Goal: Register for event/course

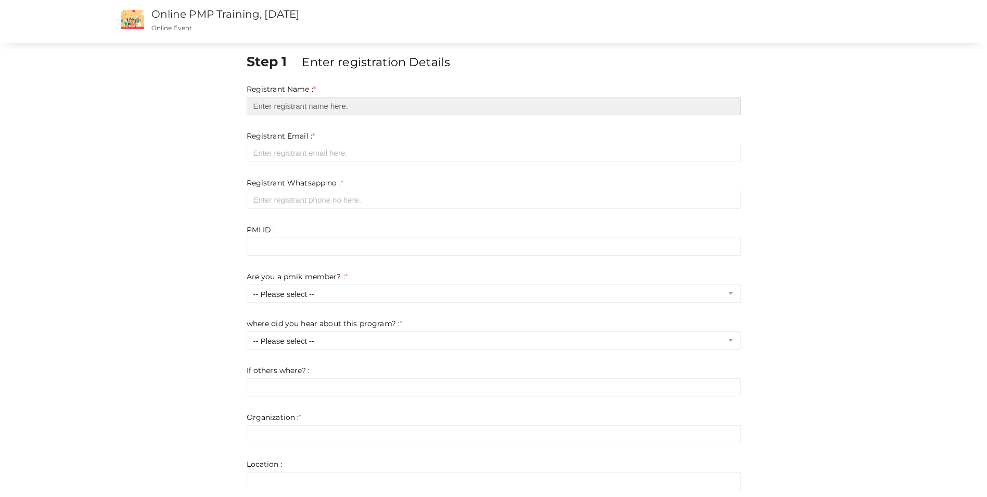
click at [348, 101] on input "text" at bounding box center [494, 106] width 494 height 18
type input "Vithuraj T"
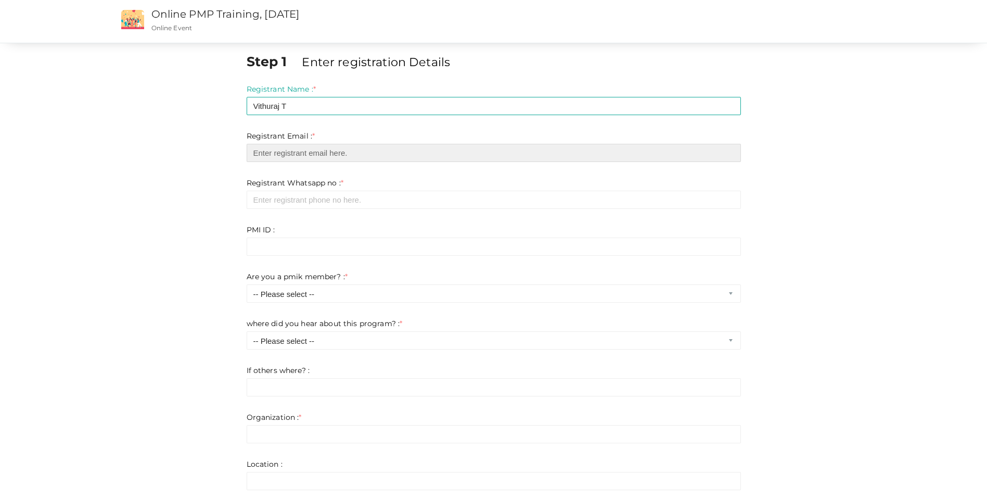
click at [294, 154] on input "email" at bounding box center [494, 153] width 494 height 18
type input "[EMAIL_ADDRESS][DOMAIN_NAME]"
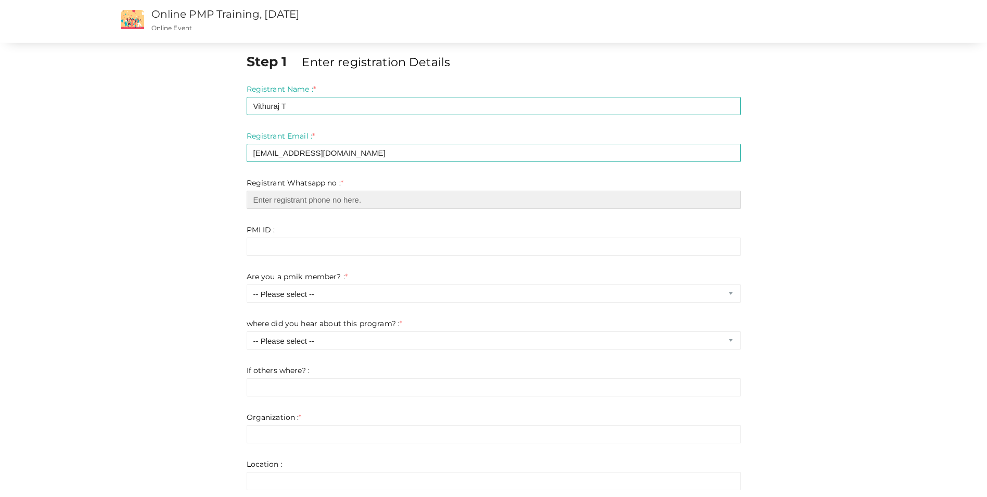
click at [302, 199] on input "number" at bounding box center [494, 200] width 494 height 18
type input "9894693330"
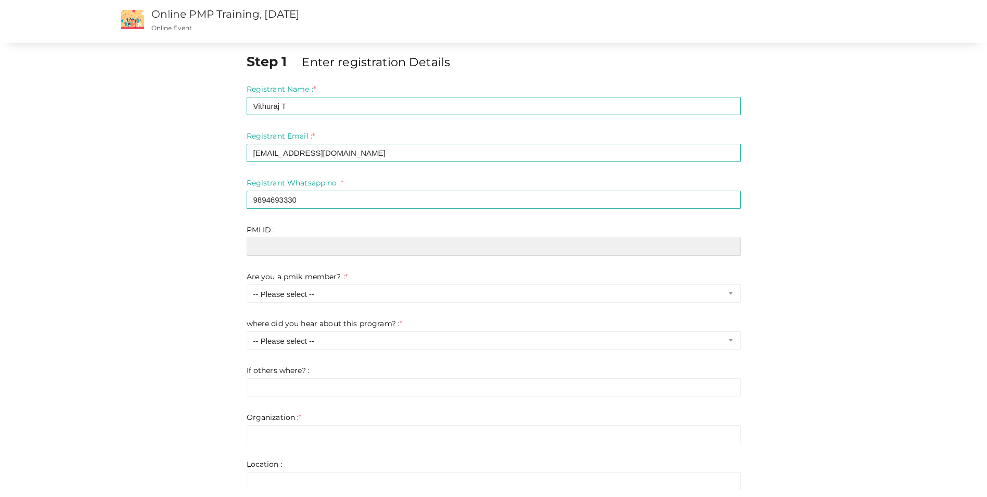
click at [306, 241] on input "text" at bounding box center [494, 246] width 494 height 18
paste input "5696381"
type input "5696381"
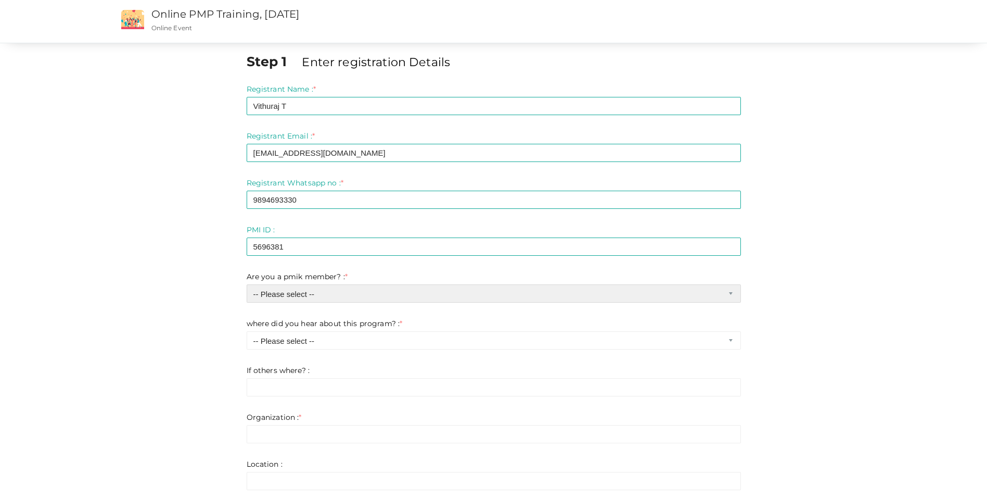
click at [312, 291] on select "-- Please select -- Yes No" at bounding box center [494, 293] width 494 height 18
click at [247, 284] on select "-- Please select -- Yes No" at bounding box center [494, 293] width 494 height 18
click at [271, 323] on label "where did you hear about this program? : *" at bounding box center [325, 323] width 156 height 10
click at [727, 296] on select "-- Please select -- Yes No" at bounding box center [494, 293] width 494 height 18
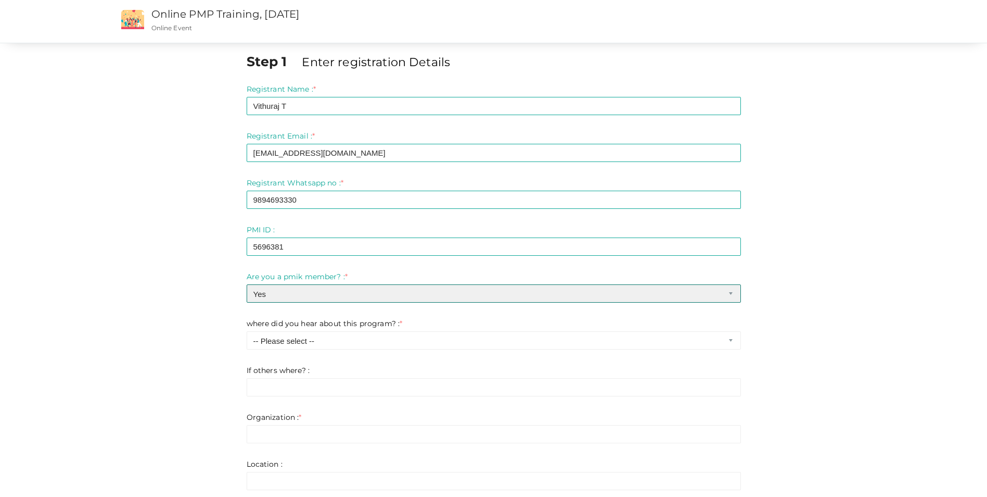
click at [730, 290] on select "-- Please select -- Yes No" at bounding box center [494, 293] width 494 height 18
select select "1"
click at [247, 284] on select "-- Please select -- Yes No" at bounding box center [494, 293] width 494 height 18
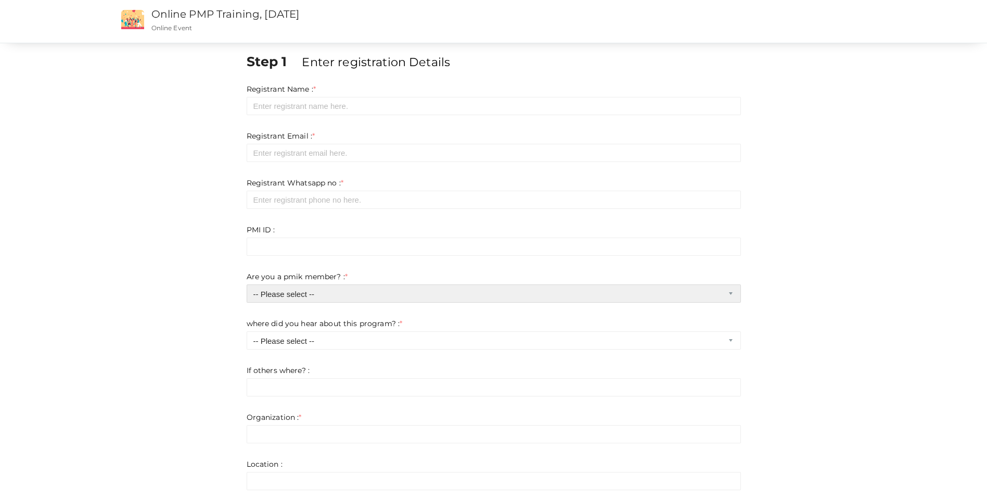
click at [473, 297] on select "-- Please select -- Yes No" at bounding box center [494, 293] width 494 height 18
select select "0"
click at [247, 284] on select "-- Please select -- Yes No" at bounding box center [494, 293] width 494 height 18
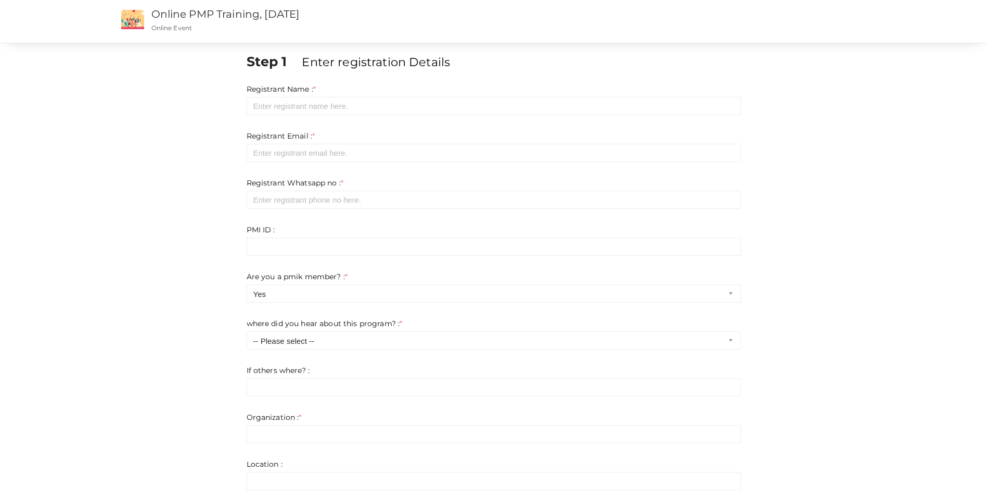
click at [257, 329] on div "where did you hear about this program? : * -- Please select -- Chapter website …" at bounding box center [494, 333] width 494 height 31
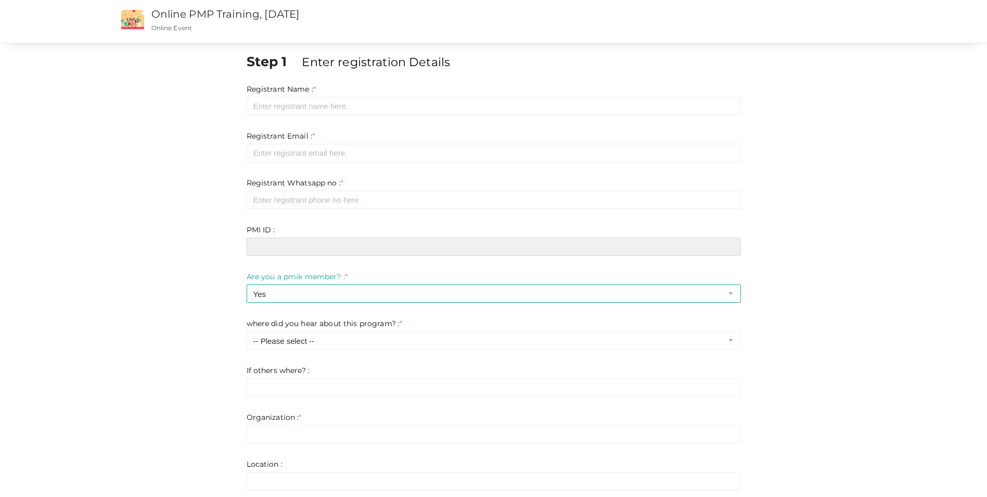
click at [273, 247] on input "text" at bounding box center [494, 246] width 494 height 18
paste input "5696381"
type input "5696381"
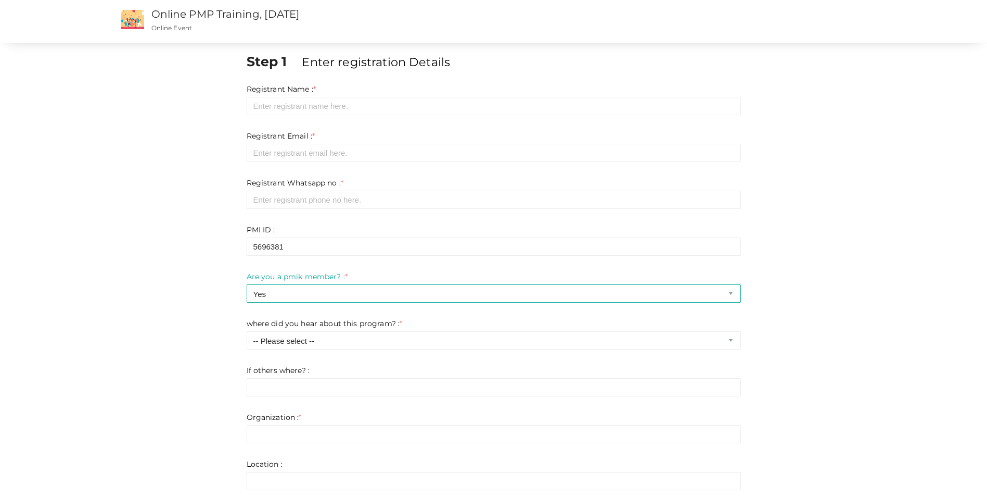
click at [320, 324] on label "where did you hear about this program? : *" at bounding box center [325, 323] width 156 height 10
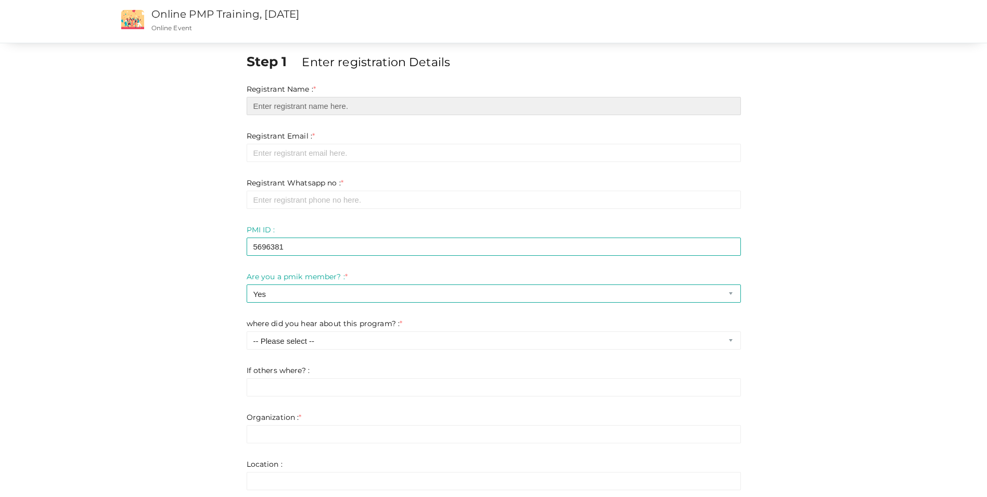
click at [297, 102] on input "text" at bounding box center [494, 106] width 494 height 18
type input "Vithuraj T"
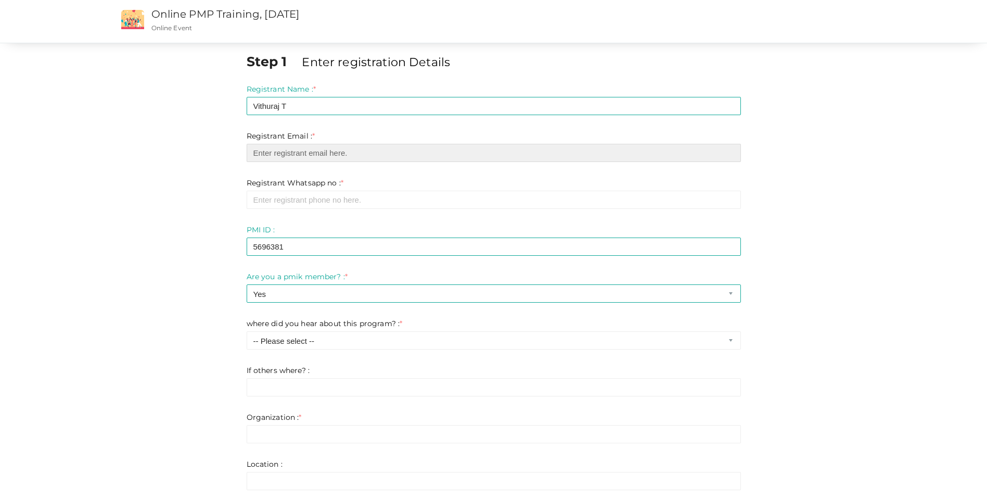
click at [426, 156] on input "email" at bounding box center [494, 153] width 494 height 18
type input "[EMAIL_ADDRESS][DOMAIN_NAME]"
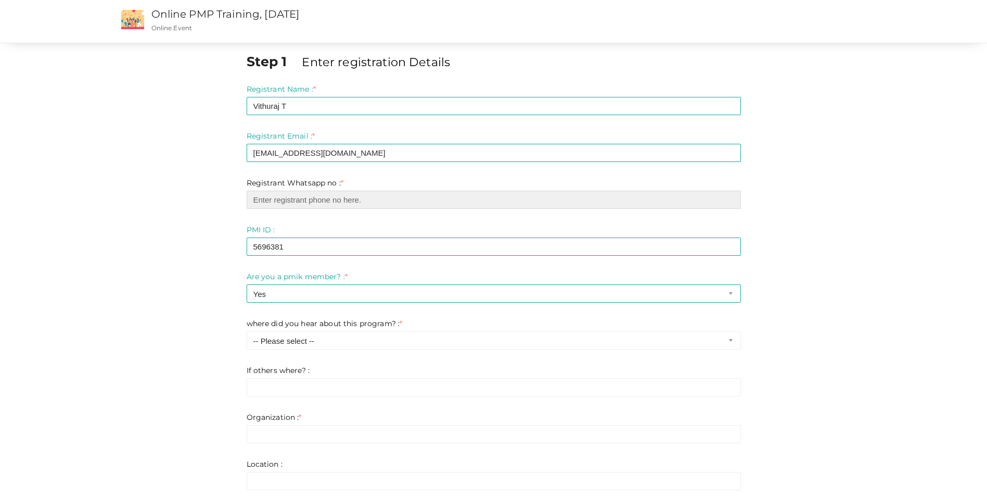
click at [360, 196] on input "number" at bounding box center [494, 200] width 494 height 18
type input "9894693330"
click at [289, 217] on form "Registrant Name : * Vithuraj T Required. Invalid email Invalid phone number Inv…" at bounding box center [494, 451] width 494 height 734
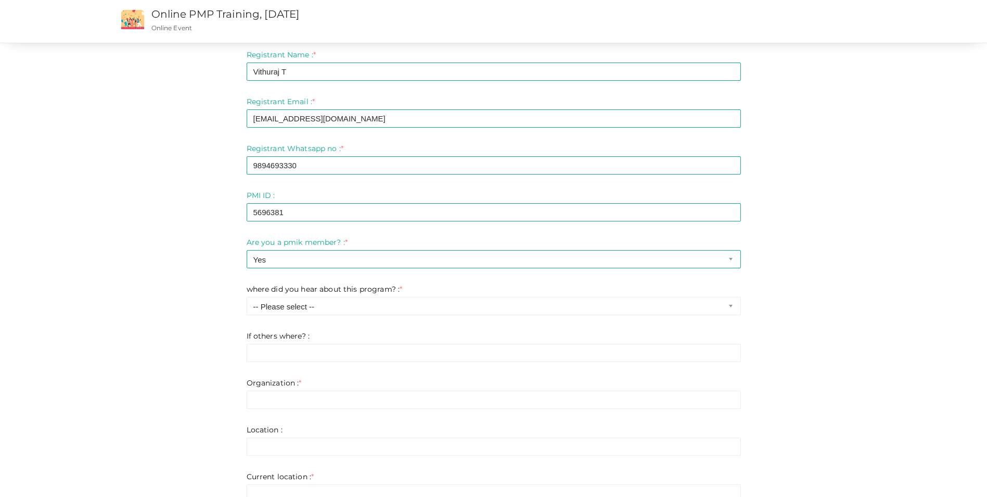
scroll to position [52, 0]
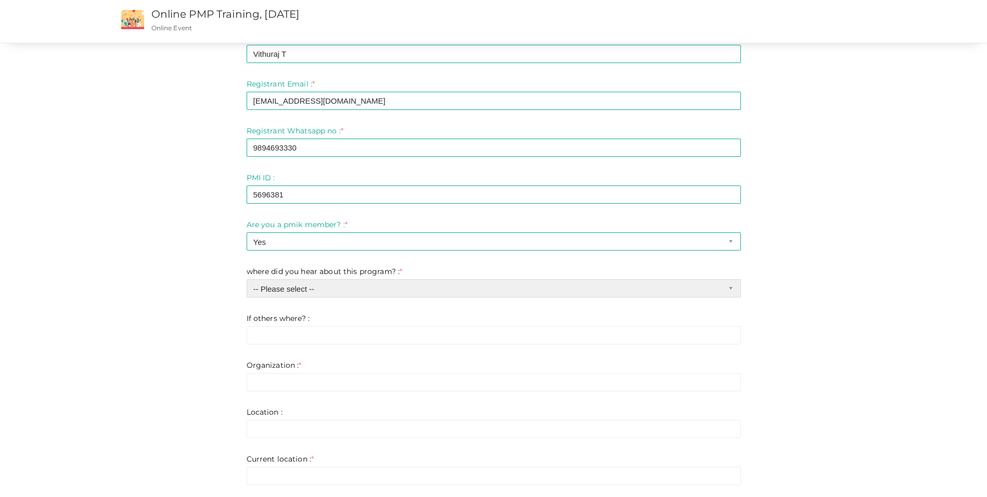
click at [323, 285] on select "-- Please select -- Chapter website Chapter emails Faccebook Linkedin Instagram…" at bounding box center [494, 288] width 494 height 18
select select "0"
click at [247, 279] on select "-- Please select -- Chapter website Chapter emails Faccebook Linkedin Instagram…" at bounding box center [494, 288] width 494 height 18
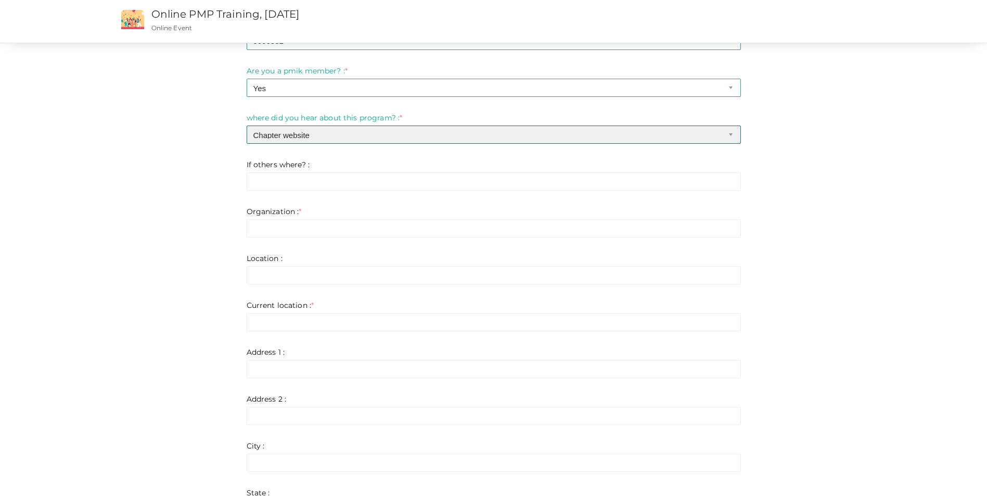
scroll to position [156, 0]
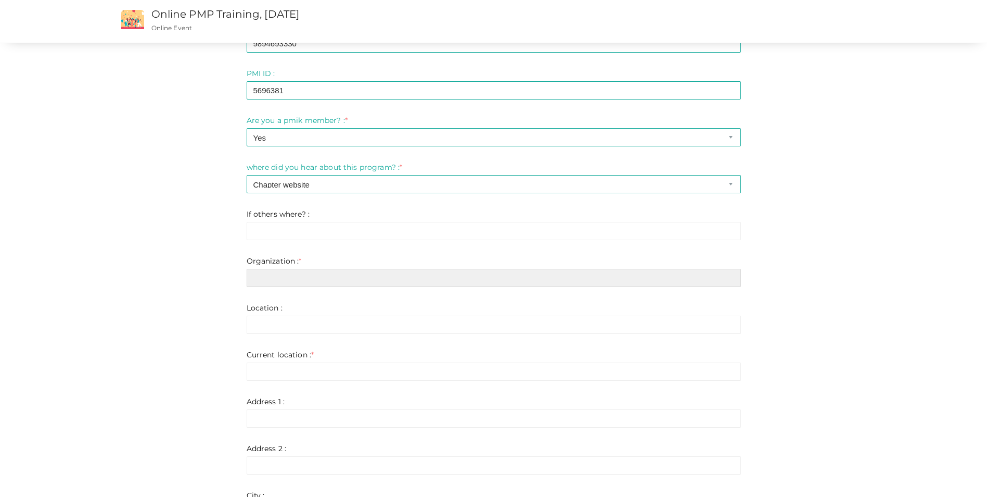
click at [323, 276] on input "text" at bounding box center [494, 278] width 494 height 18
type input "GE Vernova"
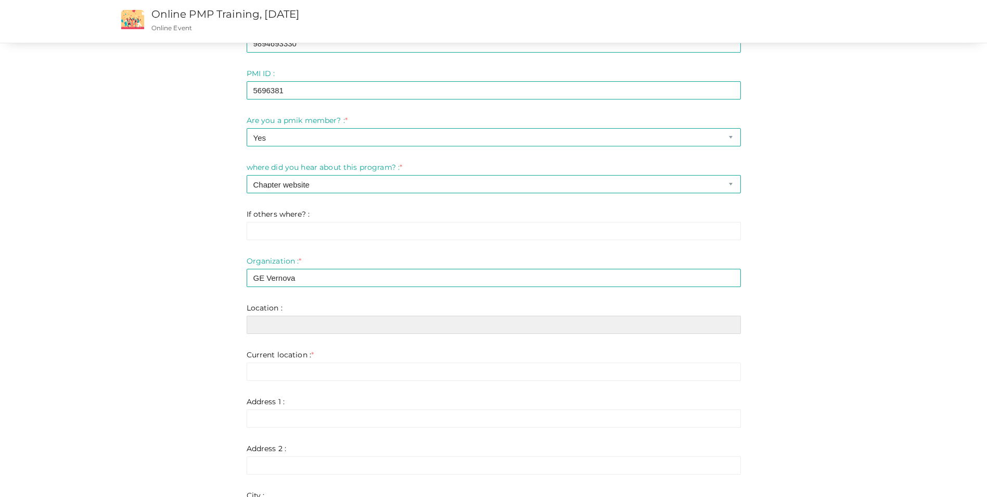
click at [344, 324] on input "text" at bounding box center [494, 324] width 494 height 18
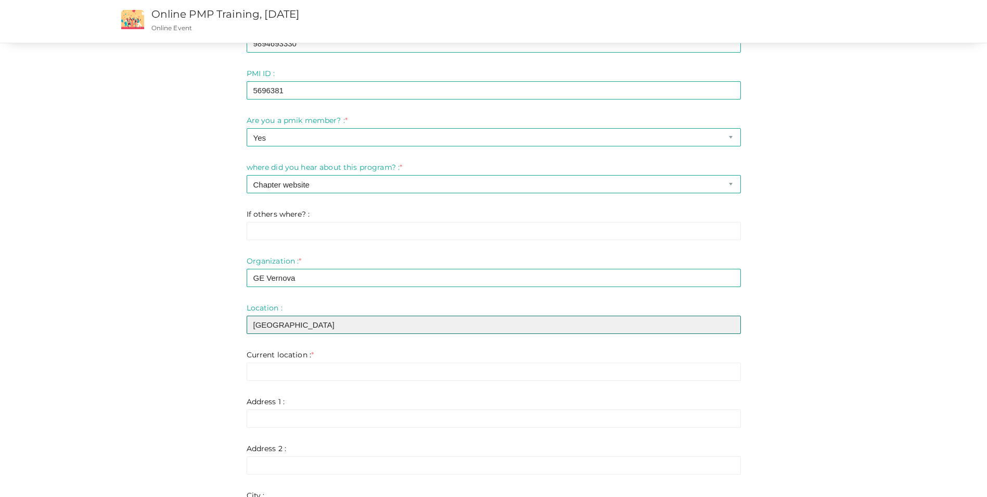
type input "Bangalore"
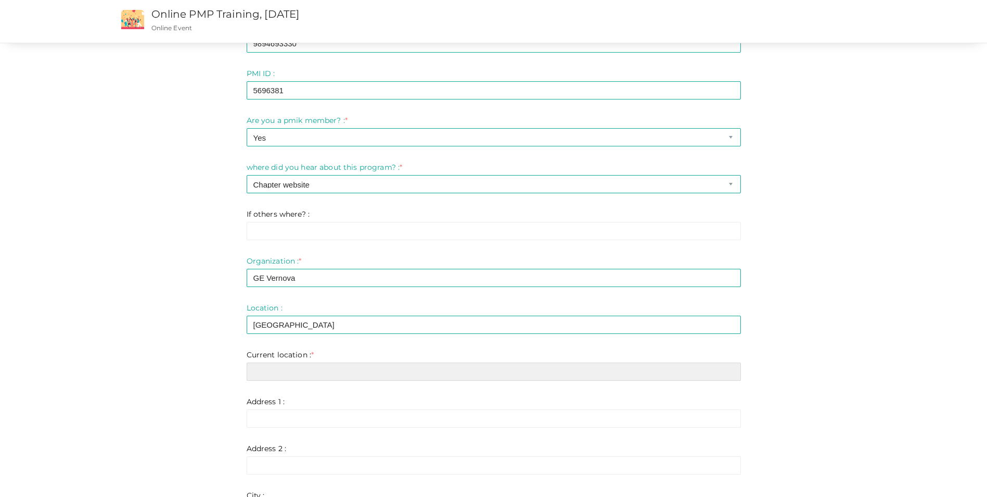
click at [366, 368] on input "text" at bounding box center [494, 371] width 494 height 18
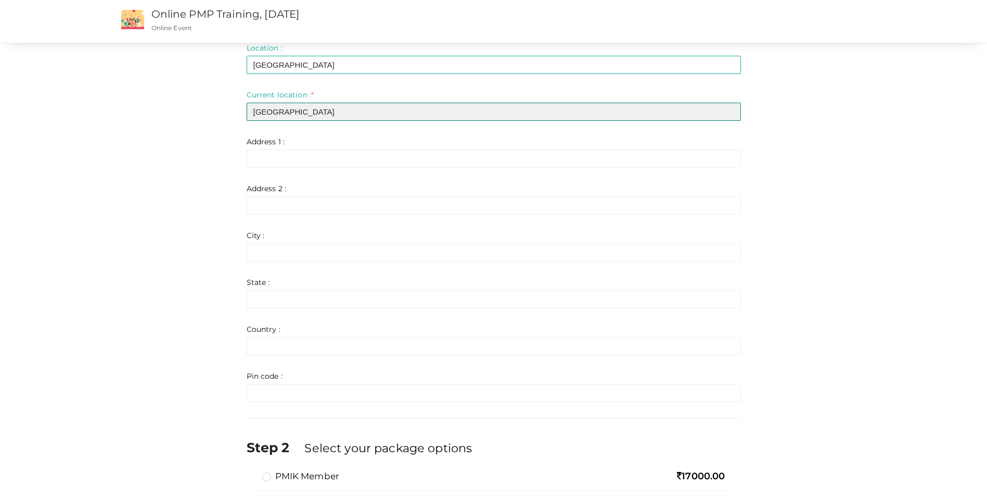
scroll to position [416, 0]
type input "Bangalore"
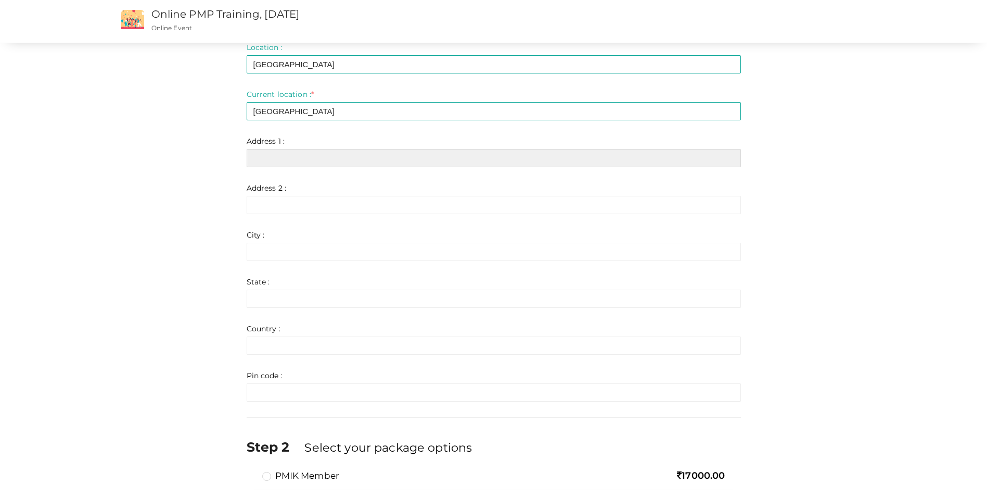
click at [287, 160] on input "text" at bounding box center [494, 158] width 494 height 18
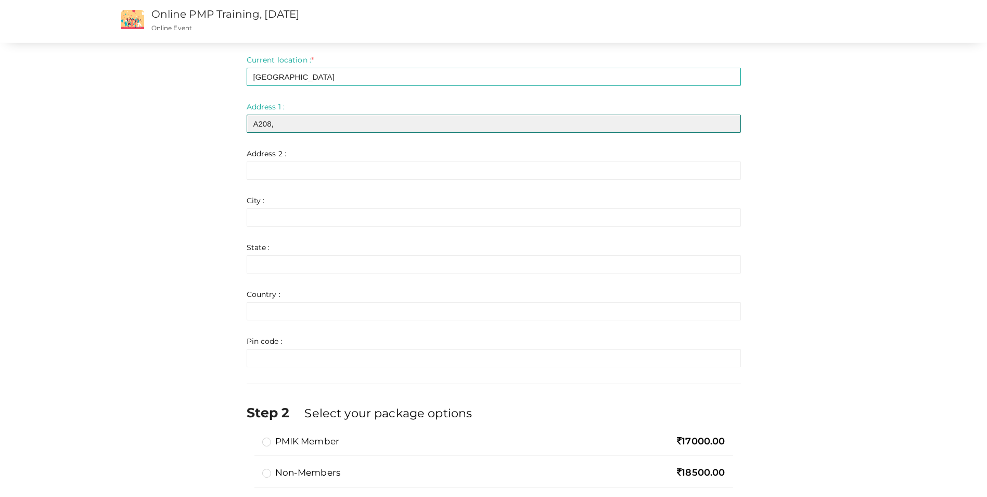
scroll to position [512, 0]
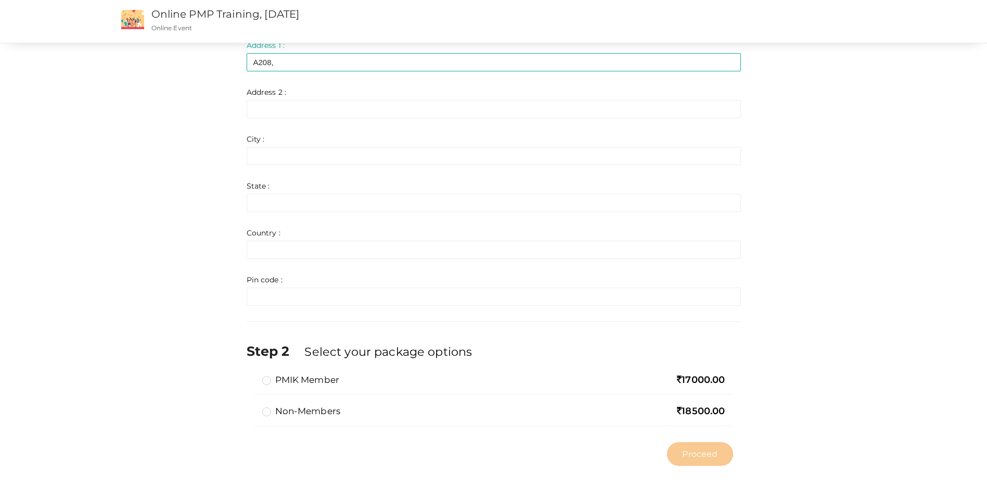
click at [271, 382] on label "PMIK Member" at bounding box center [301, 379] width 78 height 12
click at [252, 375] on input "PMIK Member" at bounding box center [252, 375] width 0 height 0
click at [271, 382] on label "PMIK Member" at bounding box center [301, 379] width 78 height 12
click at [252, 375] on input "PMIK Member" at bounding box center [252, 375] width 0 height 0
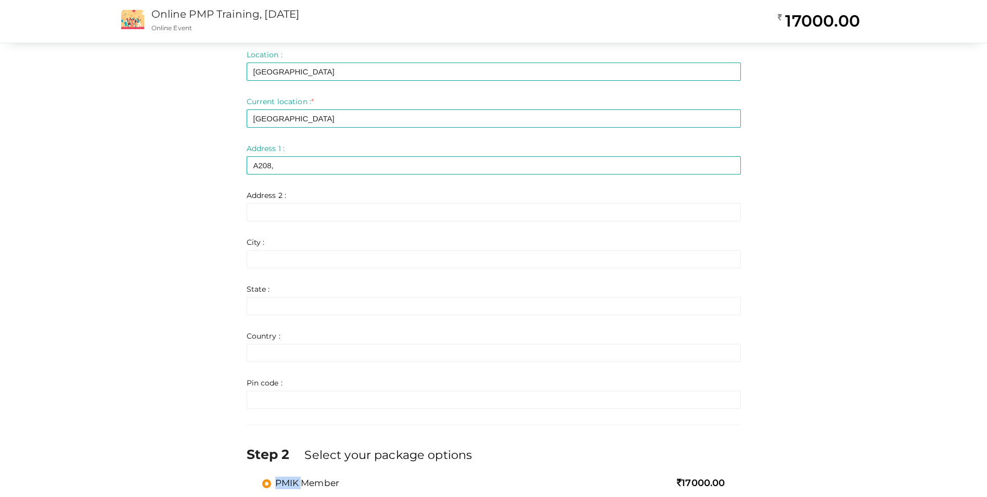
scroll to position [408, 0]
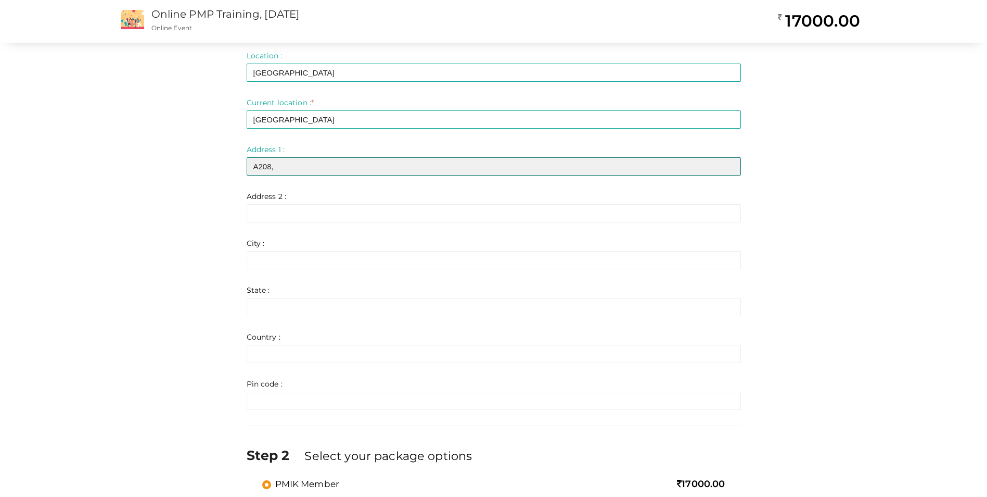
click at [290, 166] on input "A208," at bounding box center [494, 166] width 494 height 18
type input "A208, Nipuna Heritage"
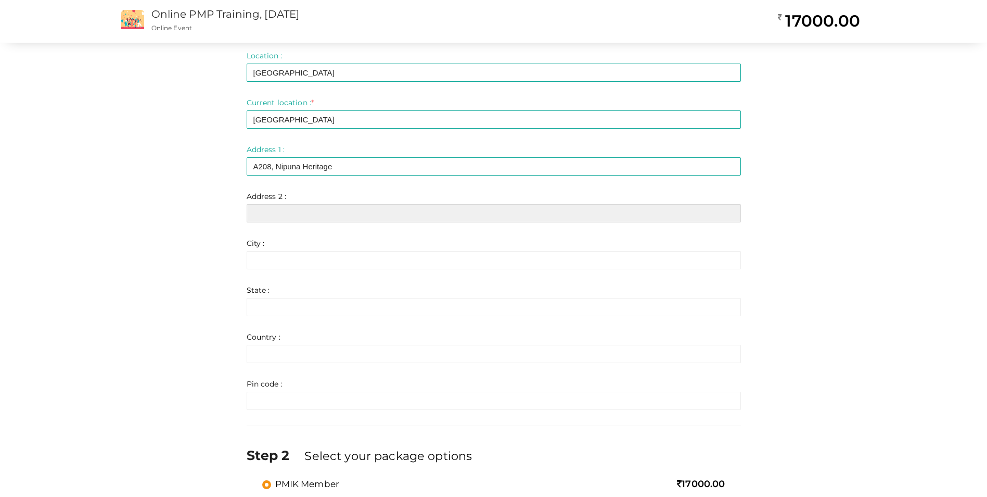
click at [290, 214] on input "text" at bounding box center [494, 213] width 494 height 18
type input "Virupakshapura, kodigehalli"
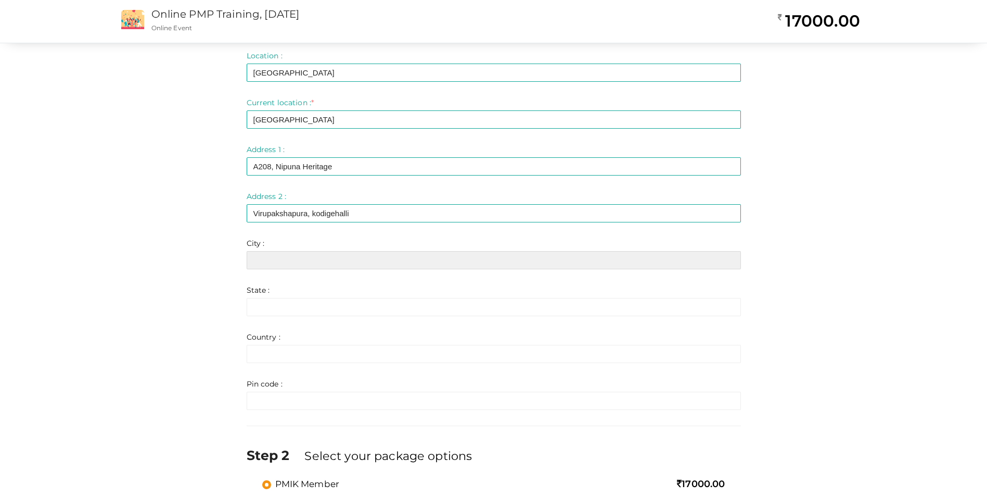
click at [277, 255] on input "text" at bounding box center [494, 260] width 494 height 18
type input "Bangalore"
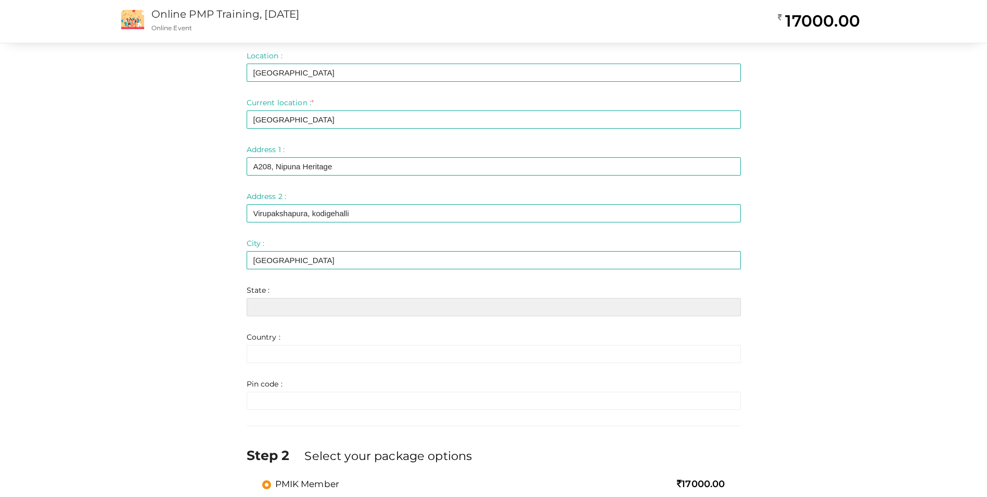
click at [292, 300] on input "text" at bounding box center [494, 307] width 494 height 18
type input "Karnataka"
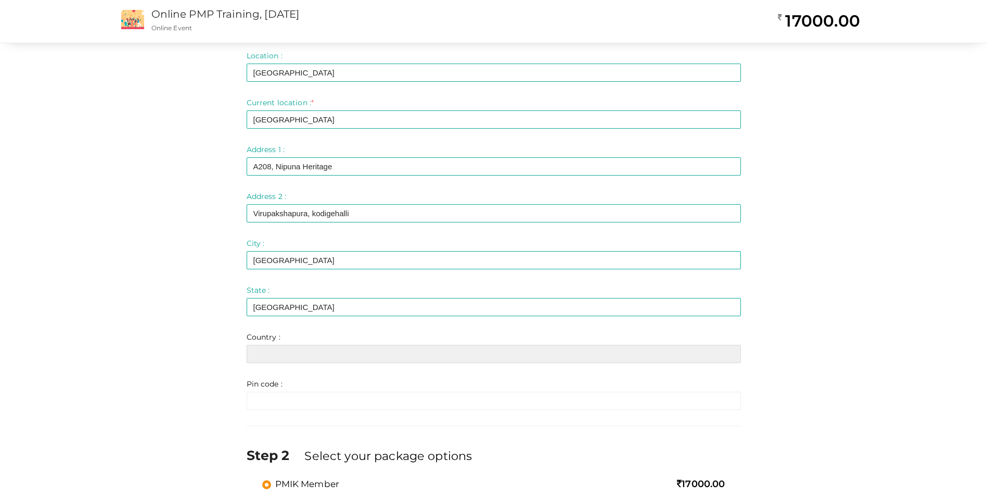
click at [294, 354] on input "text" at bounding box center [494, 354] width 494 height 18
type input "[GEOGRAPHIC_DATA]"
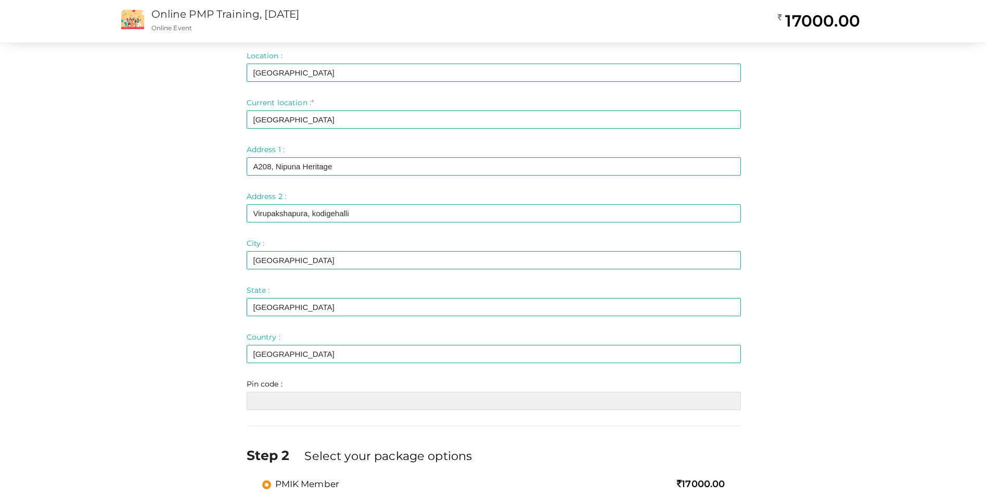
click at [304, 403] on input "text" at bounding box center [494, 400] width 494 height 18
type input "560097"
click at [214, 407] on div "Step 1 Enter registration Details Registrant Name : * Vithuraj T Required. Inva…" at bounding box center [494, 109] width 781 height 931
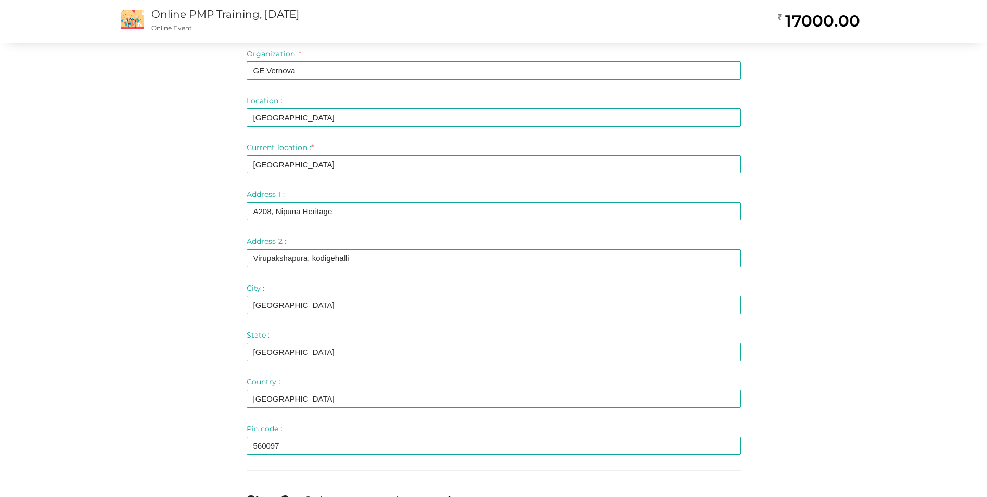
scroll to position [512, 0]
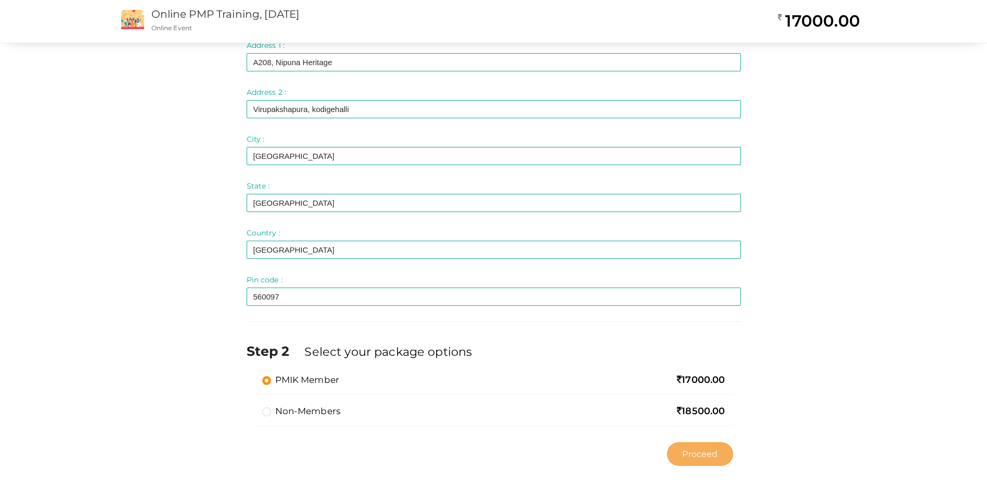
click at [683, 455] on span "Proceed" at bounding box center [699, 454] width 35 height 12
type input "N/A"
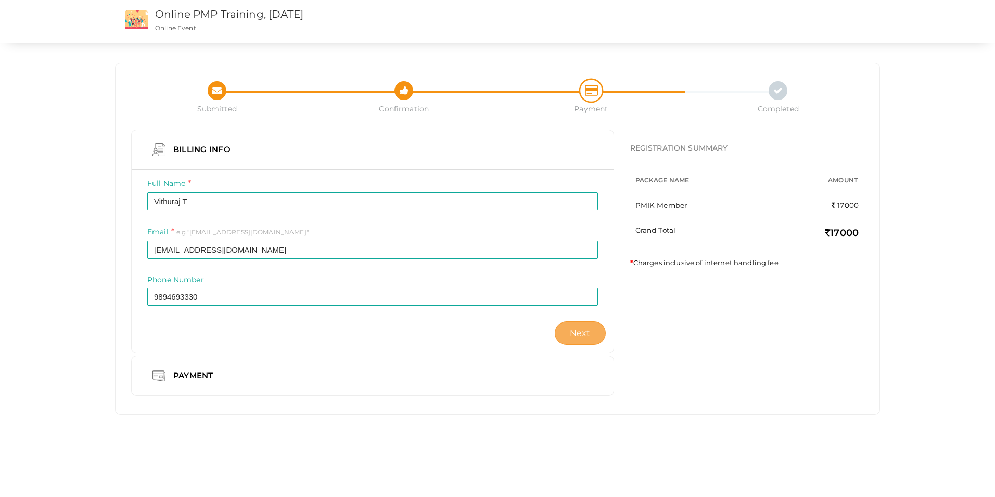
click at [577, 332] on span "Next" at bounding box center [580, 333] width 21 height 10
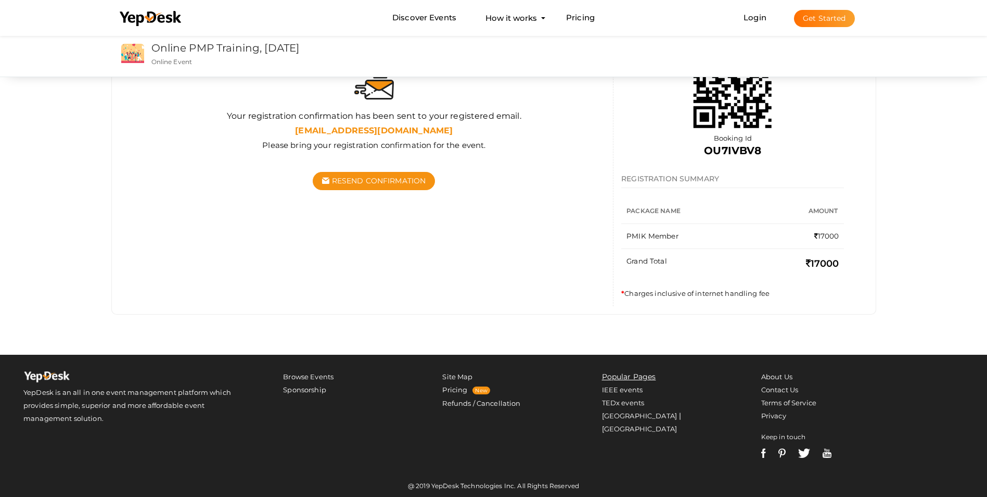
scroll to position [145, 0]
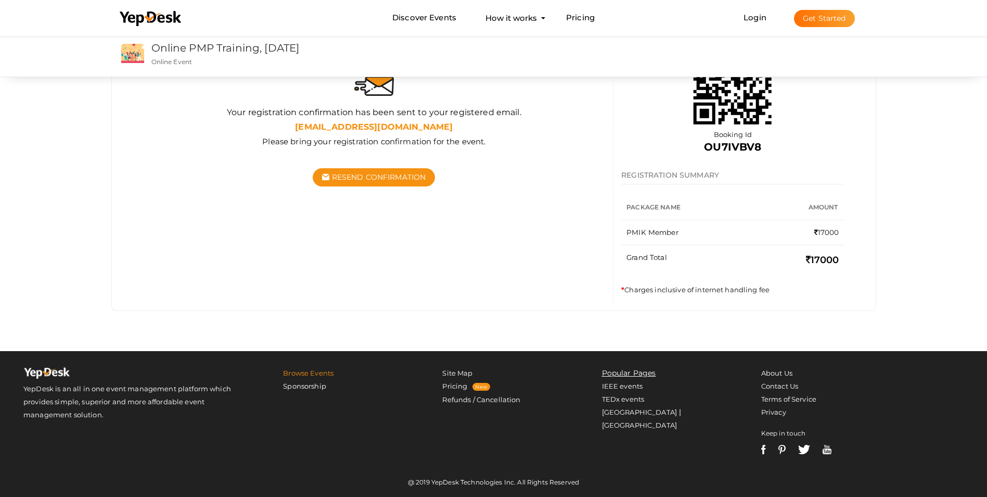
click at [320, 372] on link "Browse Events" at bounding box center [308, 373] width 50 height 8
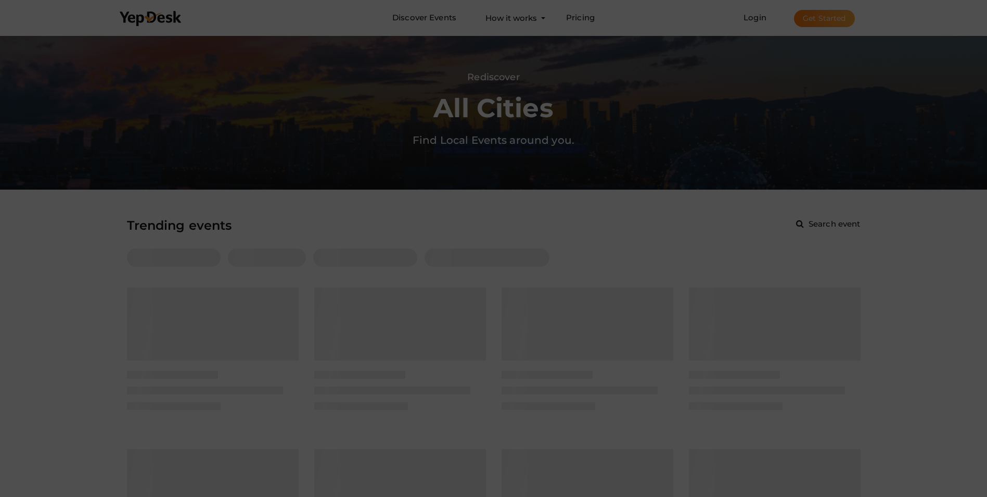
click at [665, 24] on div at bounding box center [493, 248] width 987 height 497
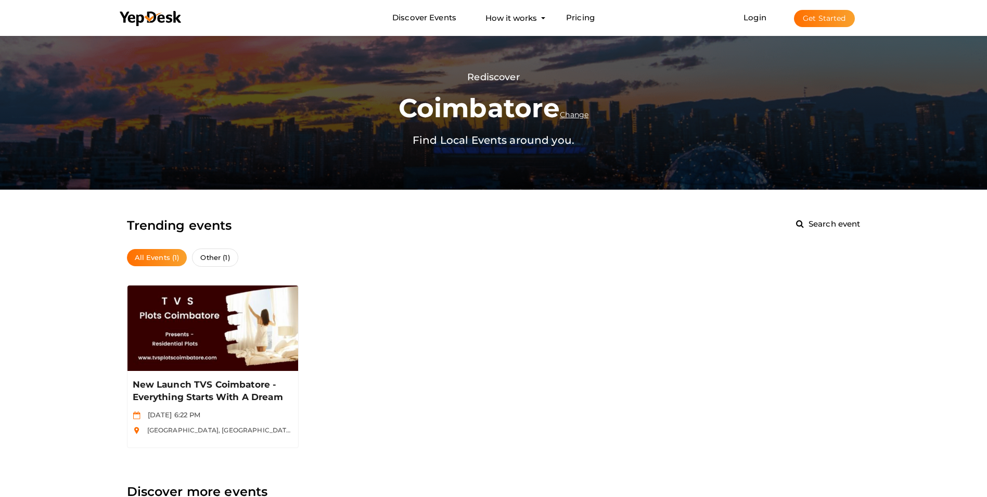
click at [407, 290] on div "New Launch TVS Coimbatore - Everything Starts With A Dream Apr 06 2023, 6:22 PM…" at bounding box center [494, 366] width 750 height 179
click at [816, 17] on button "Get Started" at bounding box center [824, 18] width 61 height 17
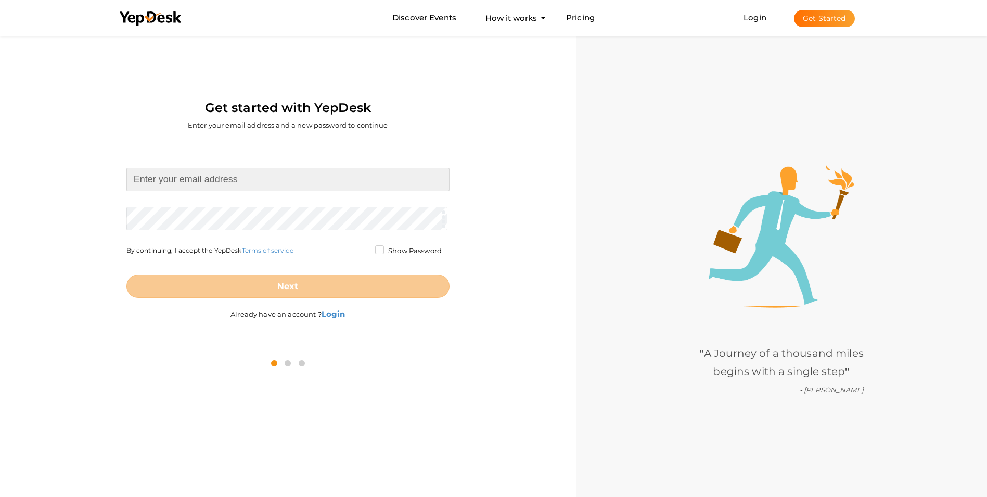
click at [263, 175] on input at bounding box center [287, 179] width 323 height 23
type input "[EMAIL_ADDRESS][DOMAIN_NAME]"
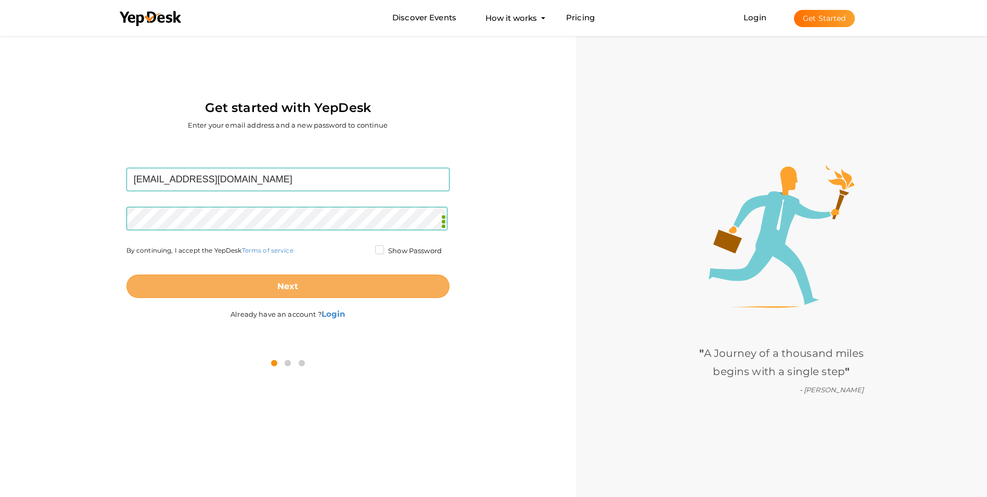
click at [309, 288] on button "Next" at bounding box center [287, 285] width 323 height 23
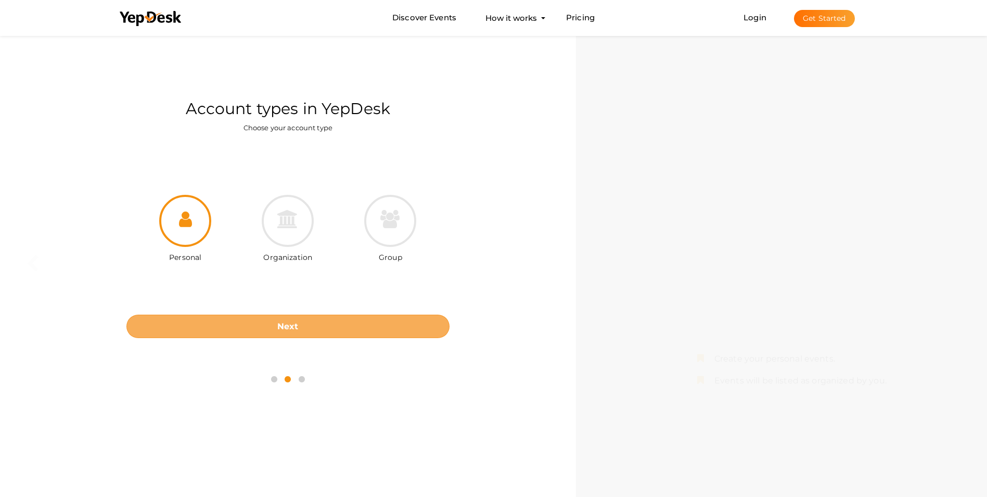
click at [295, 326] on b "Next" at bounding box center [287, 326] width 21 height 10
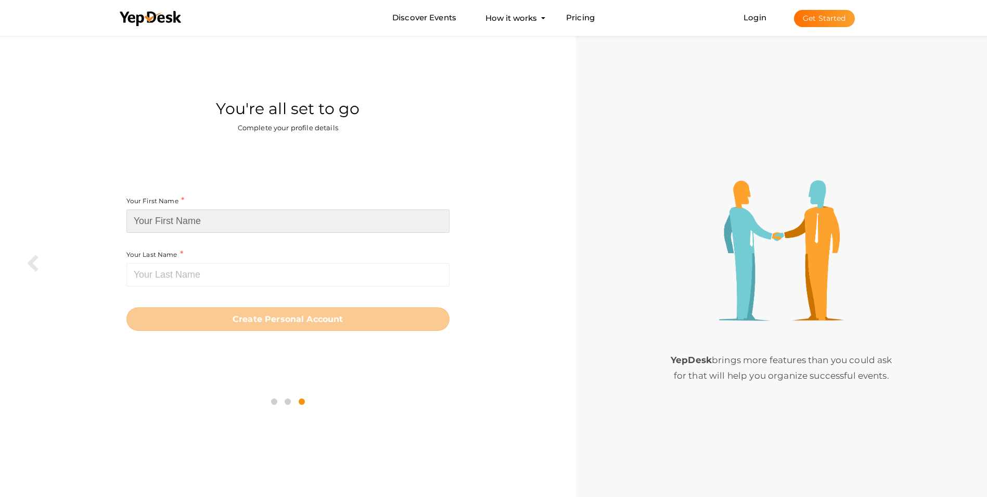
click at [230, 221] on input at bounding box center [287, 220] width 323 height 23
type input "Vithuraj"
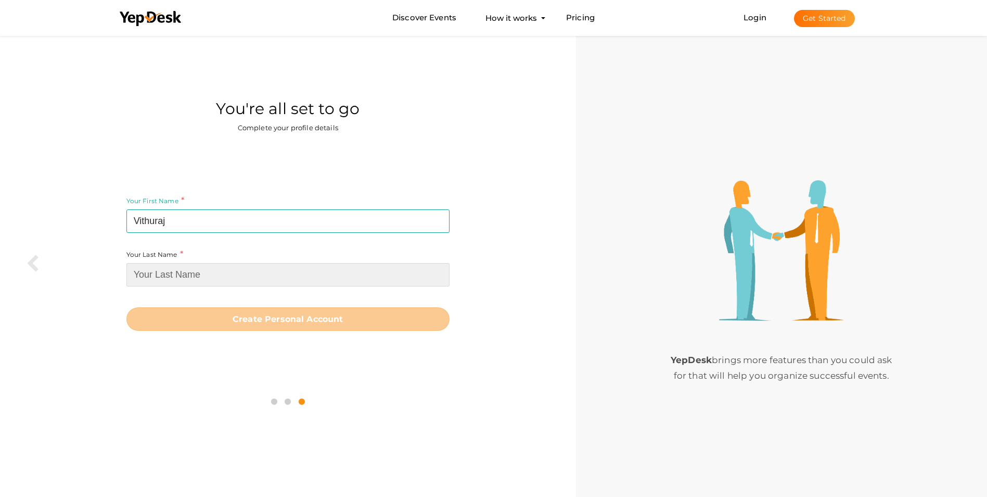
click at [232, 273] on input at bounding box center [287, 274] width 323 height 23
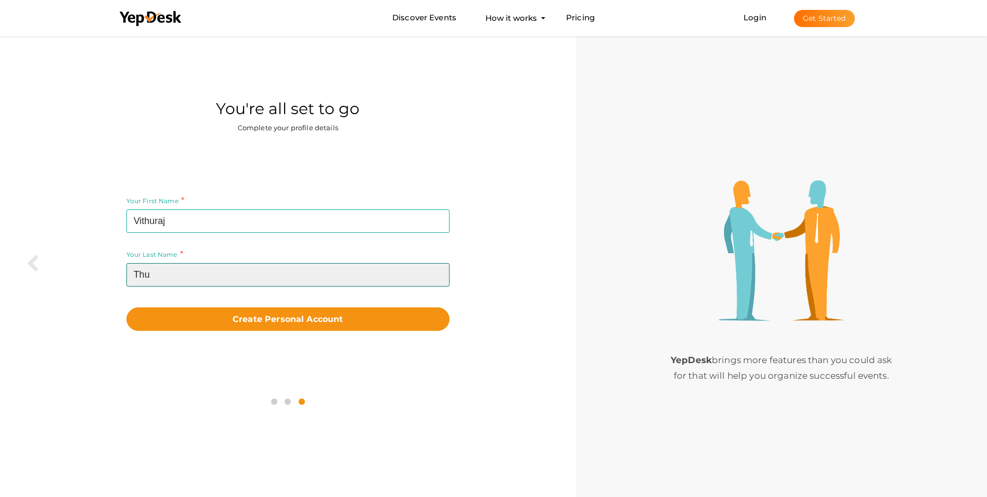
click at [205, 263] on input "Thu" at bounding box center [287, 274] width 323 height 23
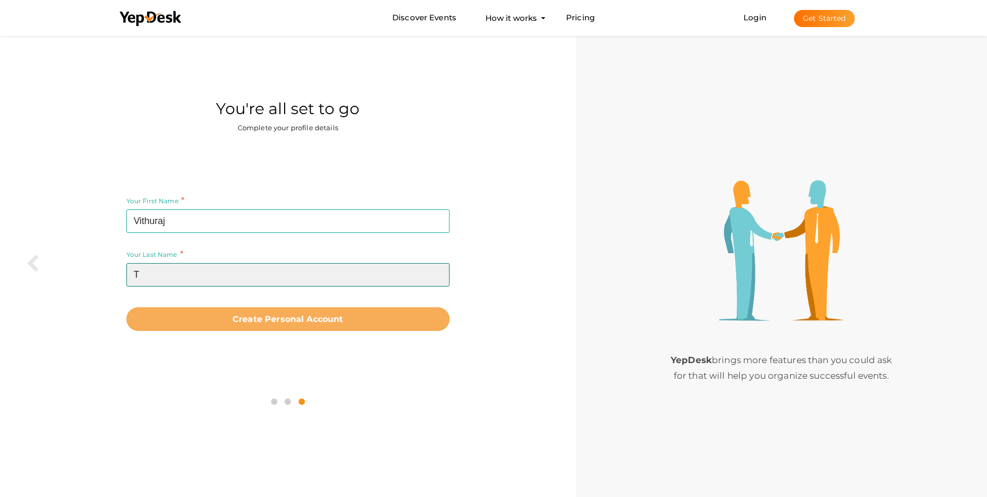
type input "T"
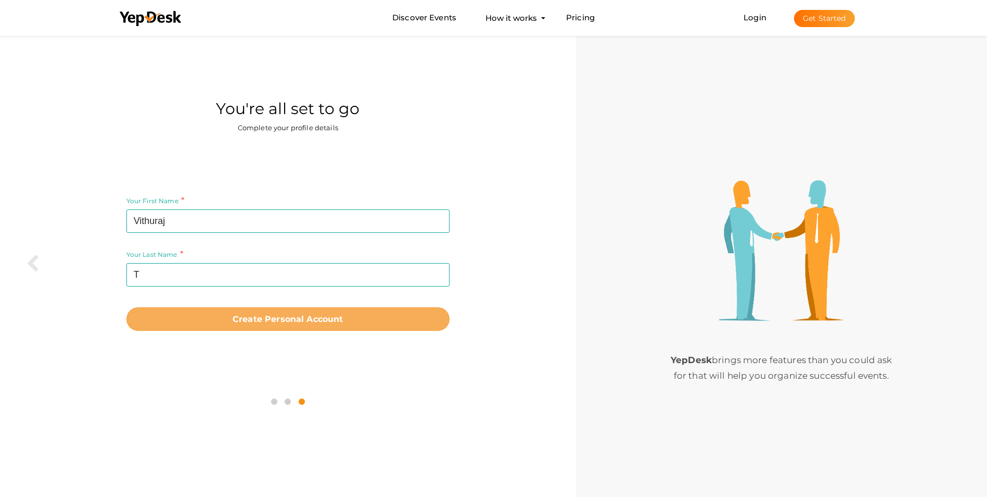
click at [268, 323] on b "Create Personal Account" at bounding box center [288, 319] width 111 height 10
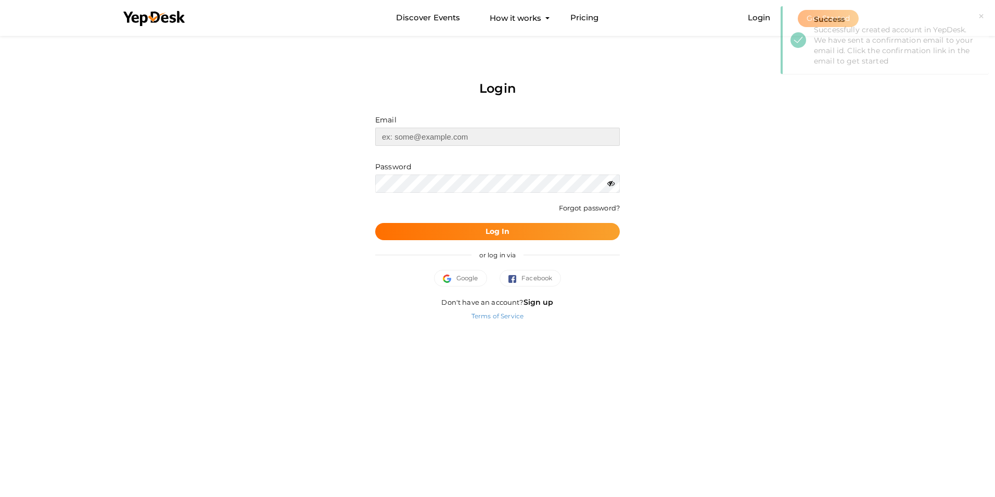
type input "[EMAIL_ADDRESS][DOMAIN_NAME]"
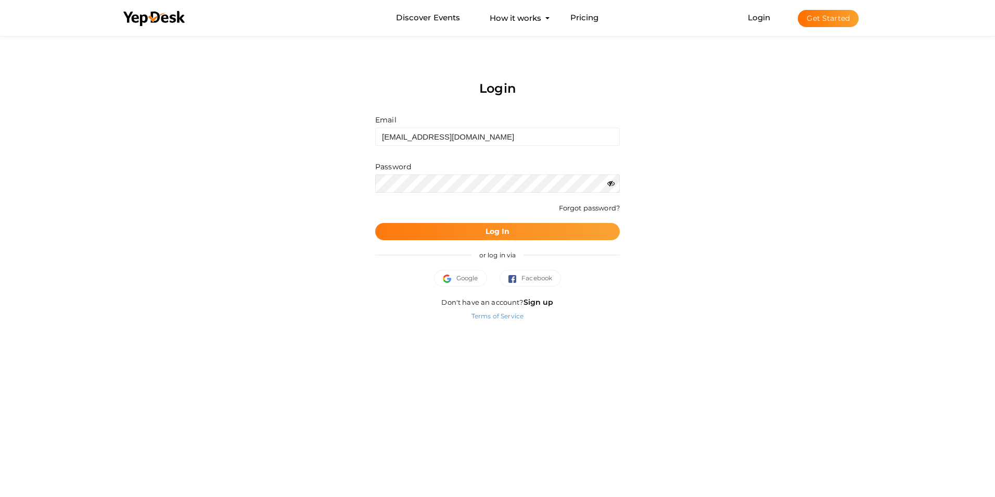
click at [482, 235] on button "Log In" at bounding box center [497, 231] width 245 height 17
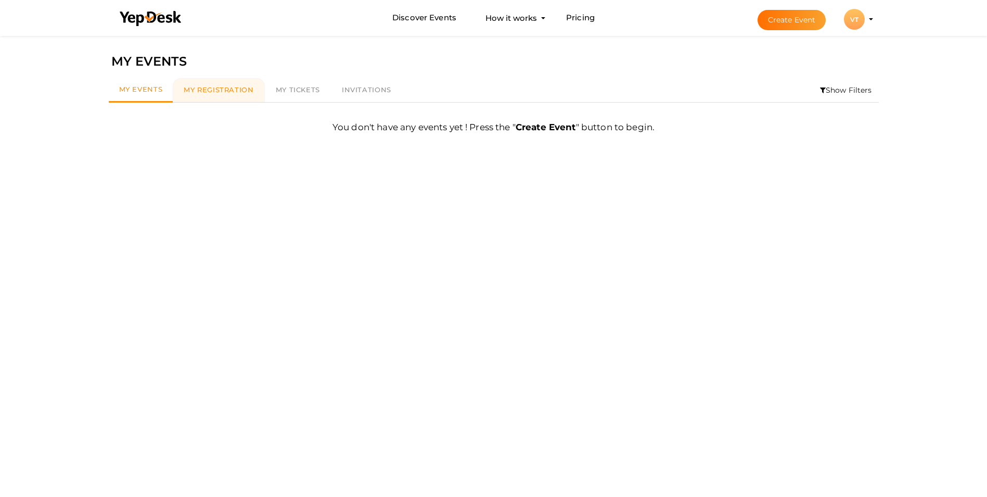
click at [212, 86] on span "My Registration" at bounding box center [219, 89] width 70 height 8
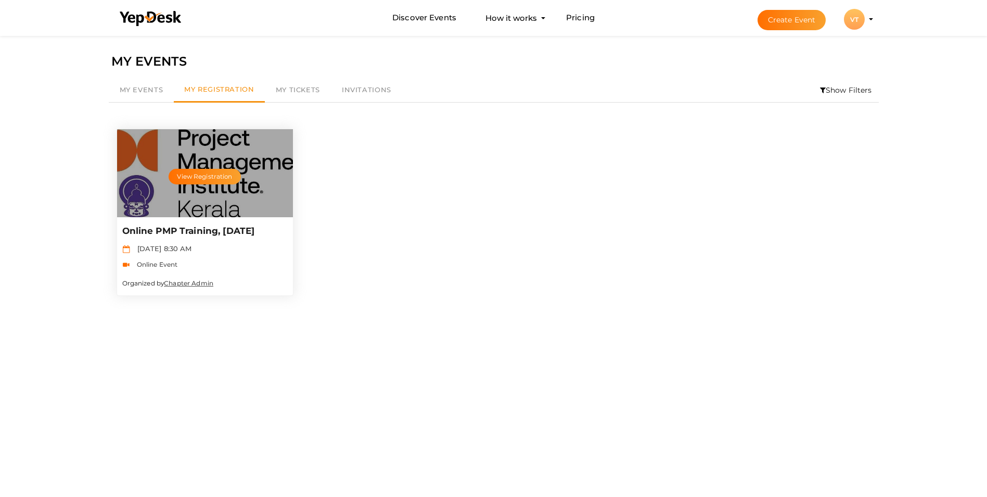
click at [215, 194] on div "View Registration" at bounding box center [205, 173] width 176 height 88
click at [176, 287] on link "Chapter Admin" at bounding box center [188, 283] width 49 height 8
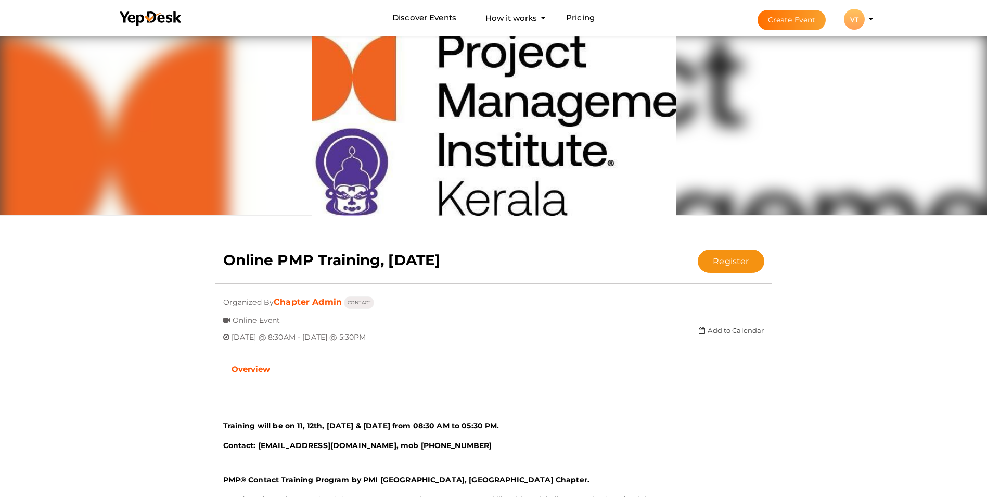
click at [865, 19] on profile-pic "VT" at bounding box center [854, 20] width 21 height 8
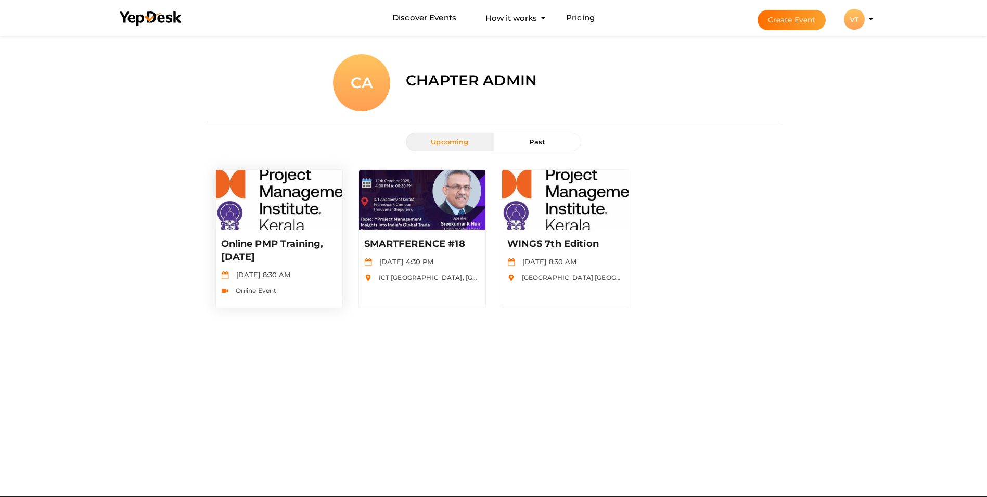
click at [248, 267] on div "Online PMP Training, October 2025 Oct 11 2025, 8:30 AM Online Event" at bounding box center [279, 269] width 126 height 78
click at [262, 225] on img at bounding box center [279, 200] width 126 height 60
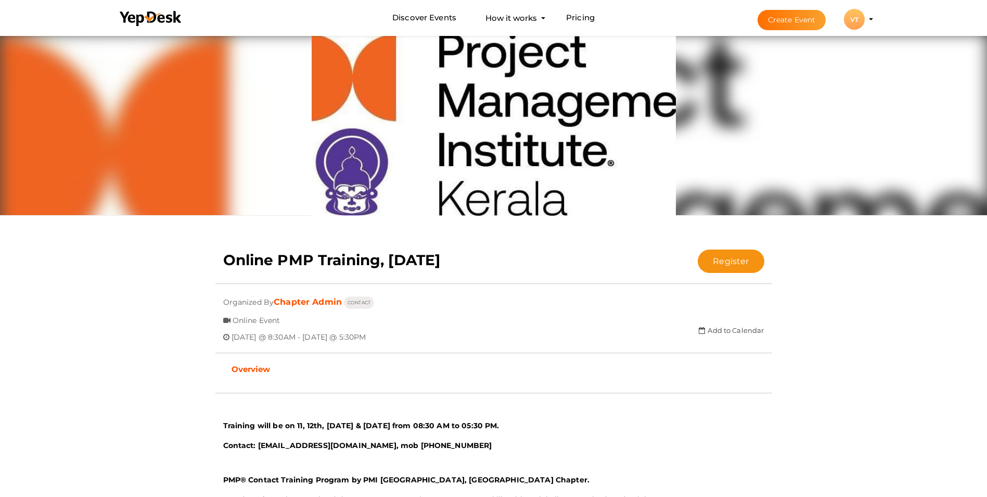
scroll to position [52, 0]
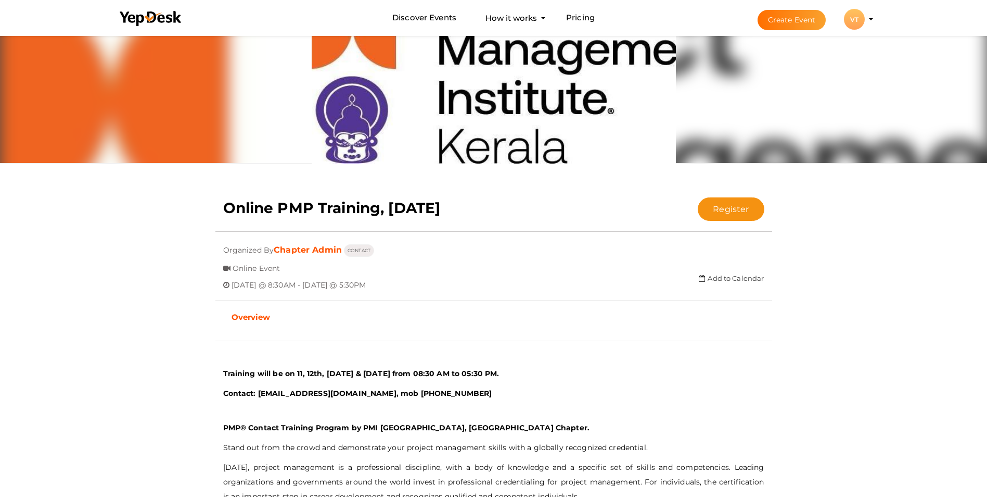
click at [727, 277] on link "Add to Calendar" at bounding box center [731, 278] width 65 height 8
drag, startPoint x: 856, startPoint y: 269, endPoint x: 795, endPoint y: 287, distance: 63.7
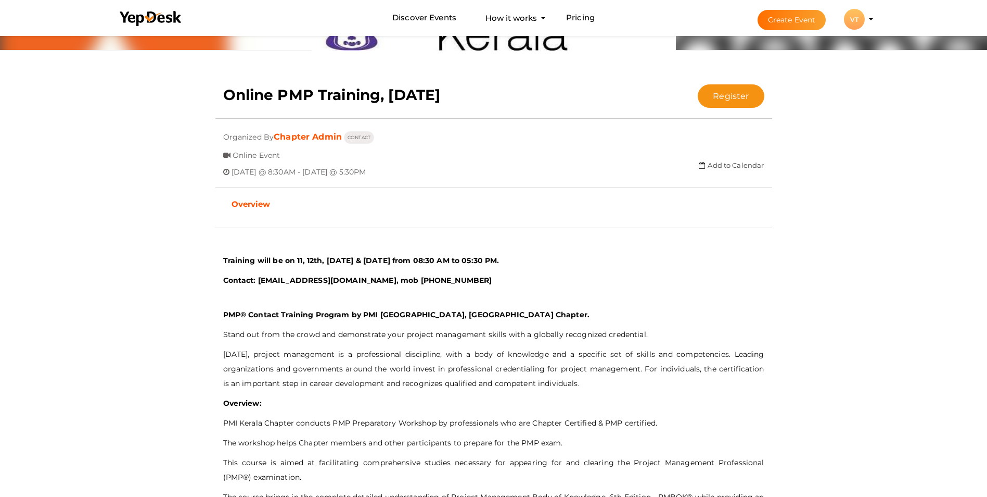
scroll to position [156, 0]
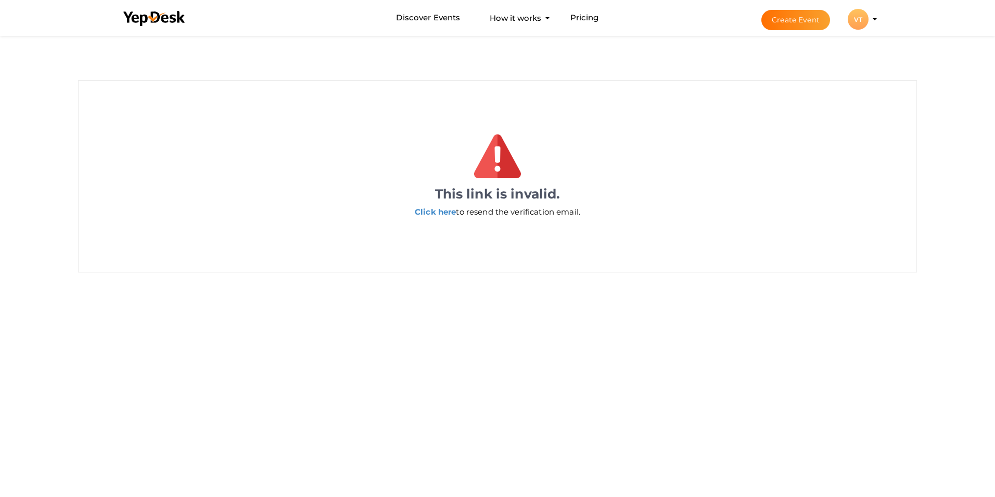
click at [874, 21] on li "Create Event VT VT Vithuraj T [EMAIL_ADDRESS][DOMAIN_NAME] Personal Profile My …" at bounding box center [810, 19] width 139 height 37
click at [862, 19] on div "VT" at bounding box center [858, 19] width 21 height 21
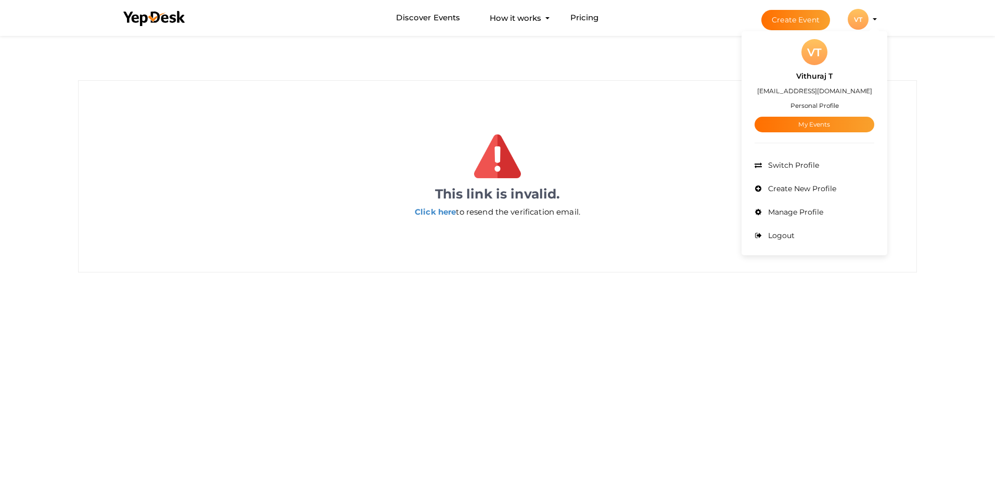
click at [862, 19] on div "VT" at bounding box center [858, 19] width 21 height 21
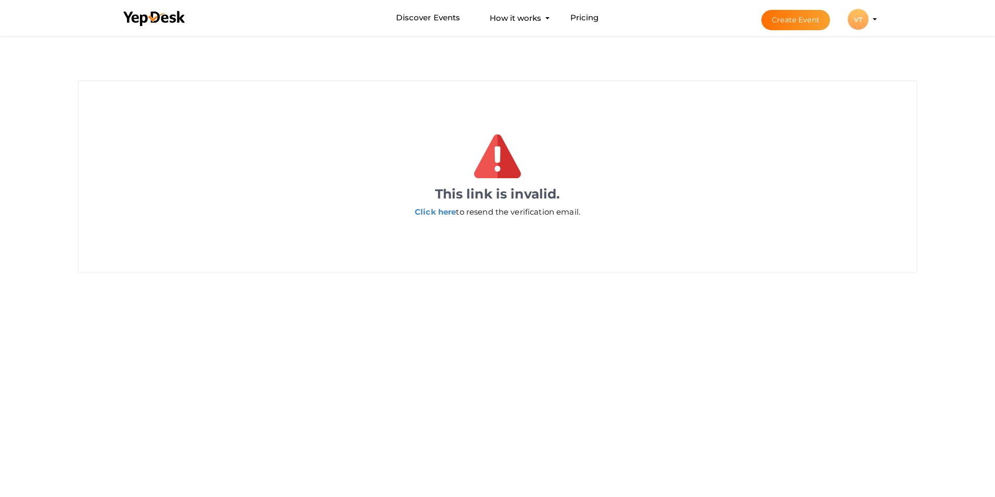
click at [857, 20] on div "VT" at bounding box center [858, 19] width 21 height 21
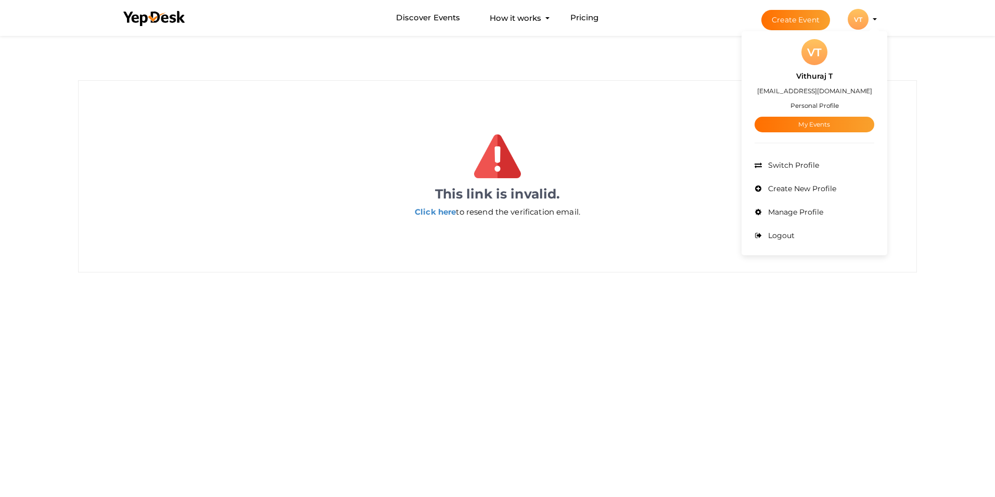
click at [680, 181] on div "This link is invalid. Click here to resend the verification email." at bounding box center [498, 200] width 734 height 40
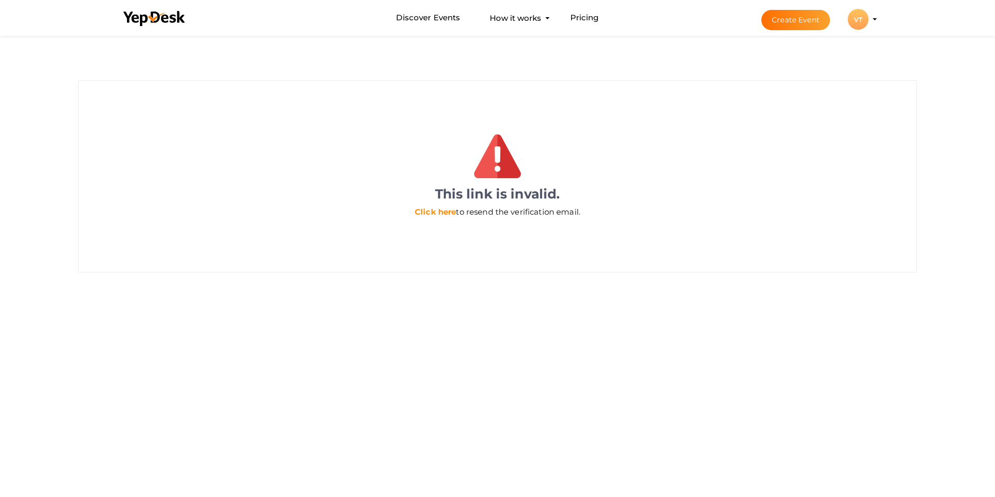
click at [445, 208] on link "Click here" at bounding box center [435, 212] width 41 height 10
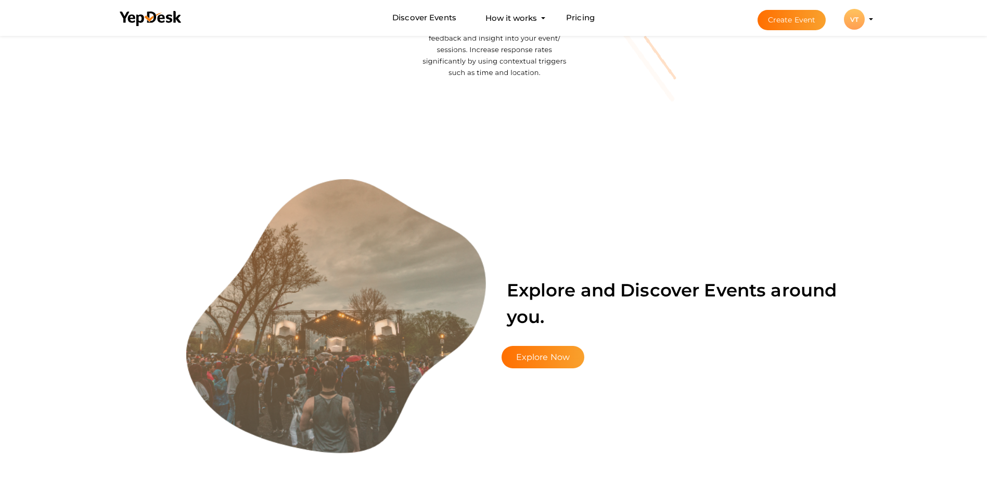
scroll to position [1614, 0]
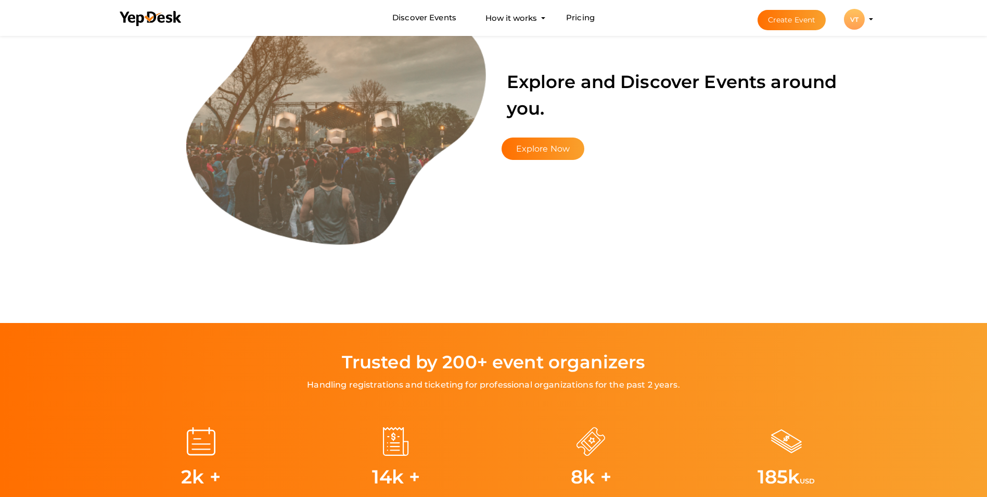
click at [865, 25] on button "VT VT Vithuraj T [EMAIL_ADDRESS][DOMAIN_NAME] Personal Profile My Events Admin …" at bounding box center [854, 19] width 27 height 22
click at [868, 20] on button "VT VT Vithuraj T [EMAIL_ADDRESS][DOMAIN_NAME] Personal Profile My Events Admin …" at bounding box center [854, 19] width 27 height 22
click at [870, 18] on li "Create Event VT VT Vithuraj T [EMAIL_ADDRESS][DOMAIN_NAME] Personal Profile My …" at bounding box center [806, 19] width 139 height 37
click at [847, 18] on div "VT" at bounding box center [854, 19] width 21 height 21
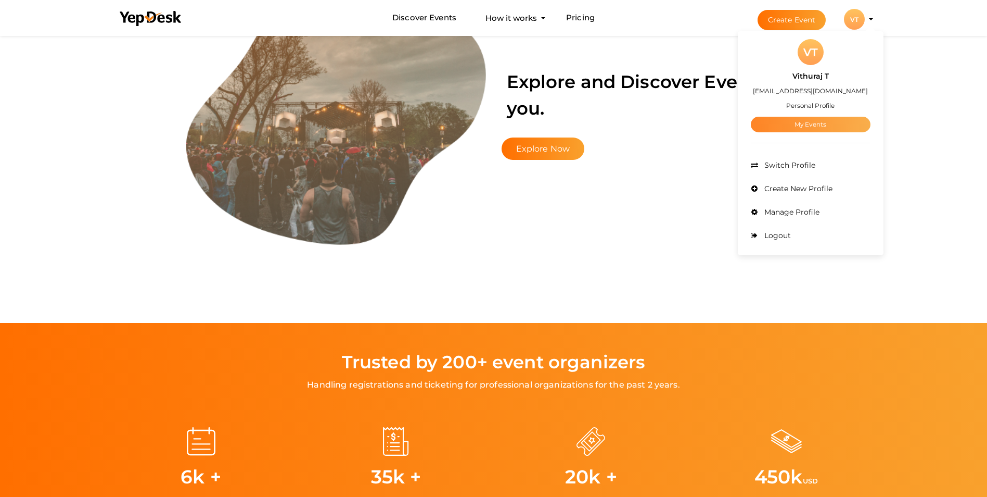
click at [814, 124] on link "My Events" at bounding box center [811, 125] width 120 height 16
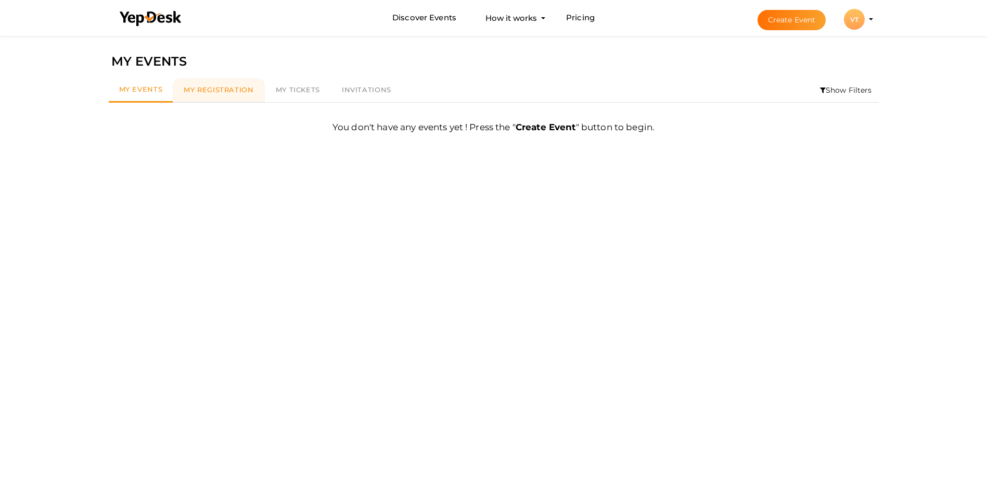
click at [236, 90] on span "My Registration" at bounding box center [219, 89] width 70 height 8
